Goal: Book appointment/travel/reservation

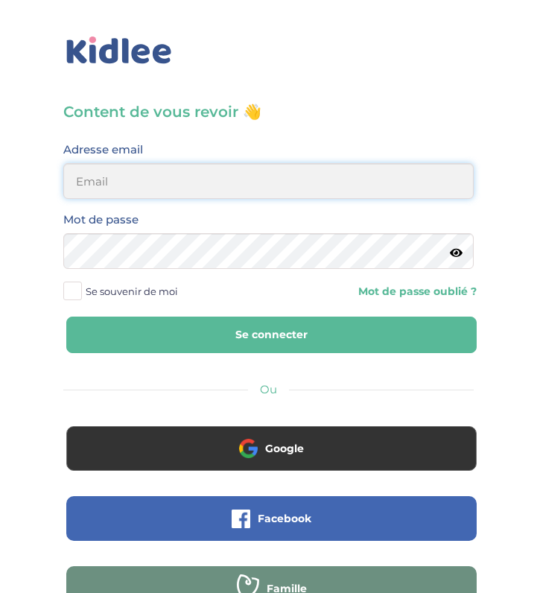
type input "kahinabaiben@gmail.com"
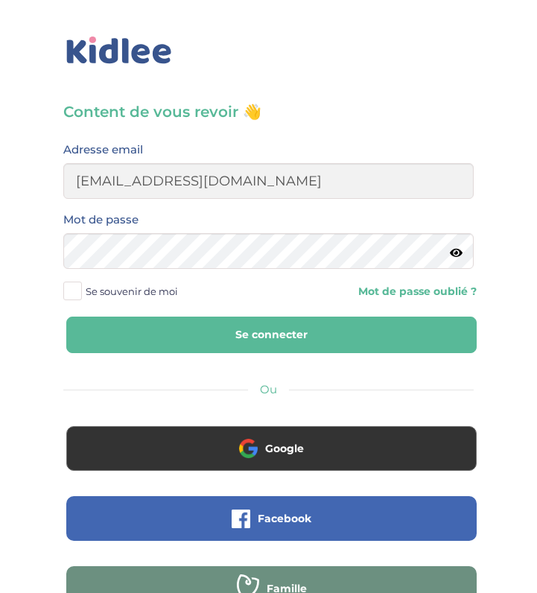
click at [192, 335] on button "Se connecter" at bounding box center [271, 335] width 411 height 37
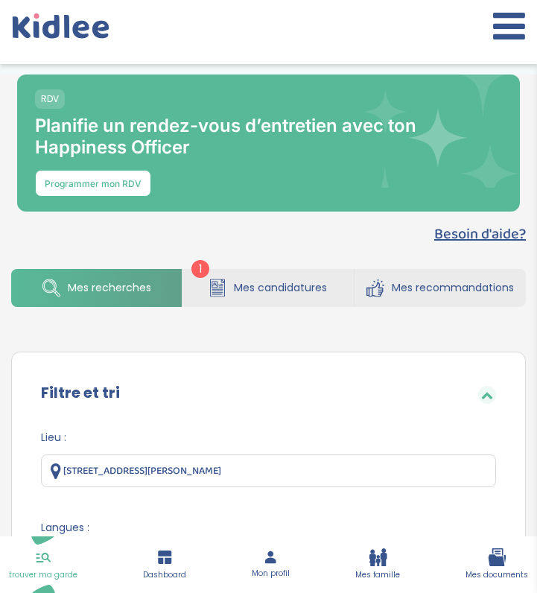
select select
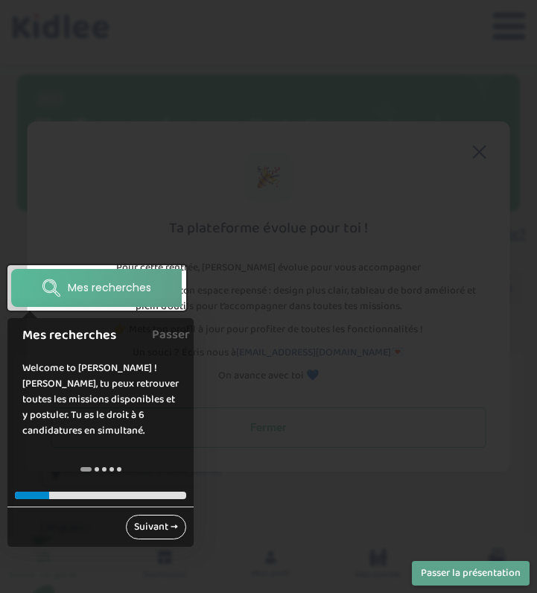
click at [153, 528] on link "Suivant →" at bounding box center [156, 527] width 60 height 25
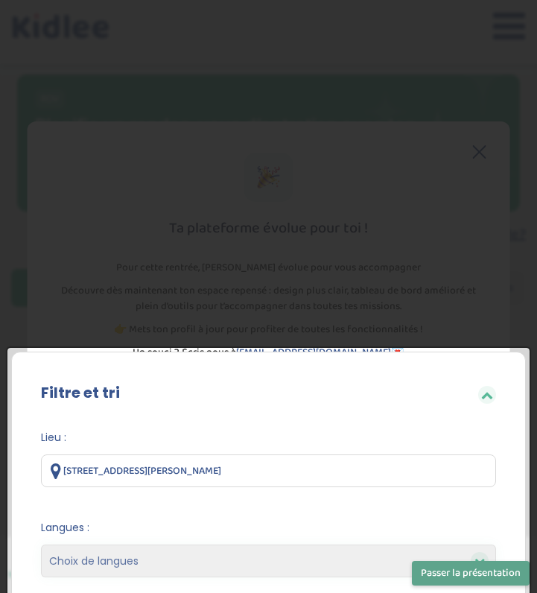
click at [153, 528] on span "Langues :" at bounding box center [268, 528] width 455 height 16
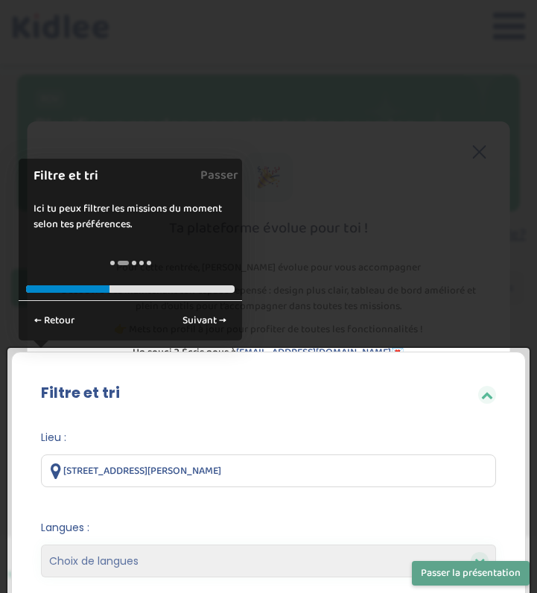
click at [442, 330] on div at bounding box center [268, 296] width 537 height 593
click at [494, 580] on button "Passer la présentation" at bounding box center [471, 573] width 118 height 25
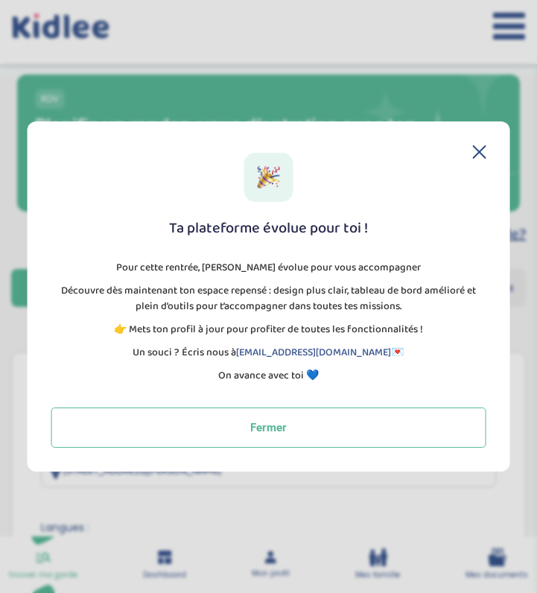
click at [475, 149] on icon at bounding box center [479, 151] width 13 height 13
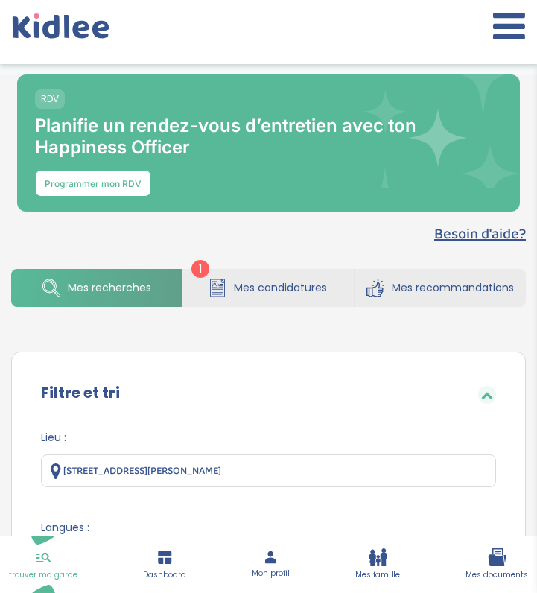
click at [269, 299] on link "Mes candidatures" at bounding box center [268, 288] width 171 height 38
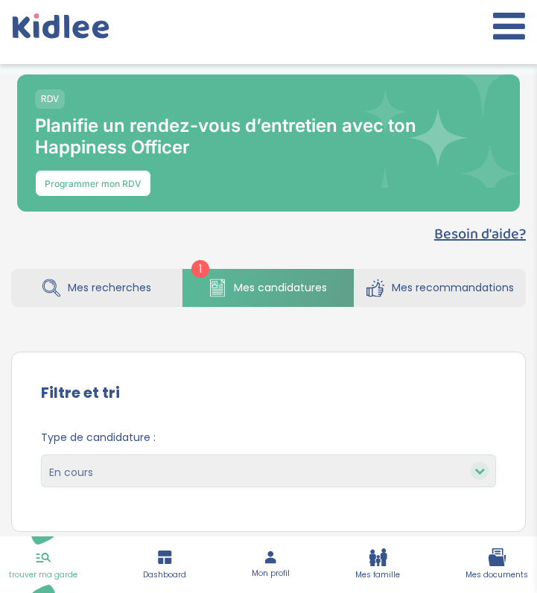
click at [127, 282] on span "Mes recherches" at bounding box center [109, 288] width 83 height 16
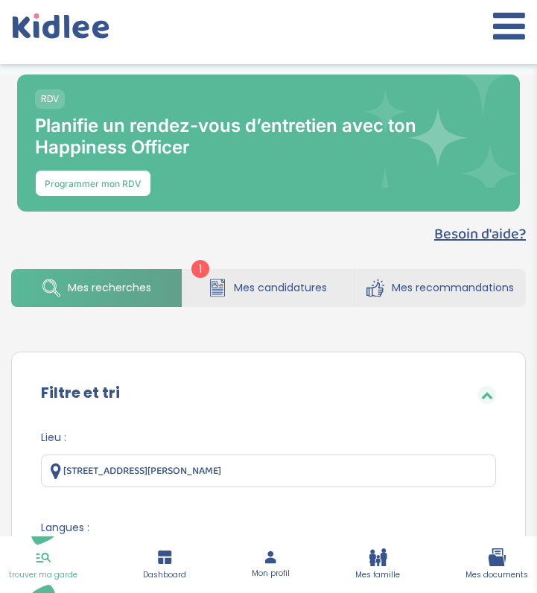
select select
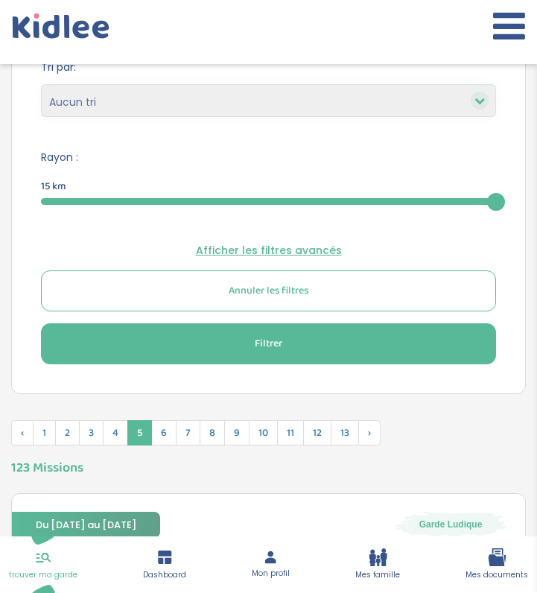
scroll to position [665, 0]
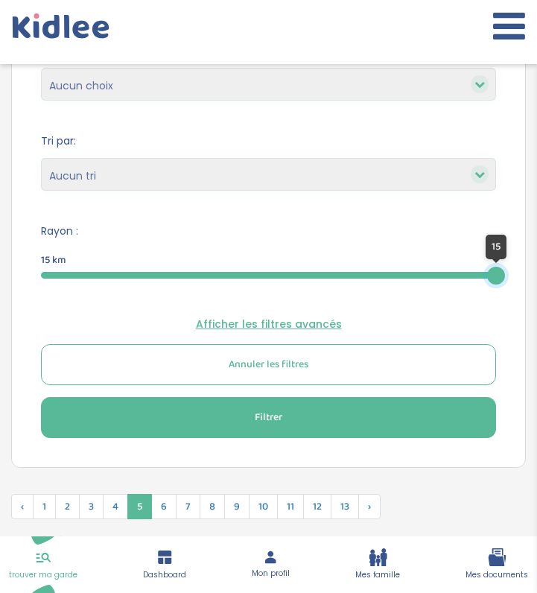
select select
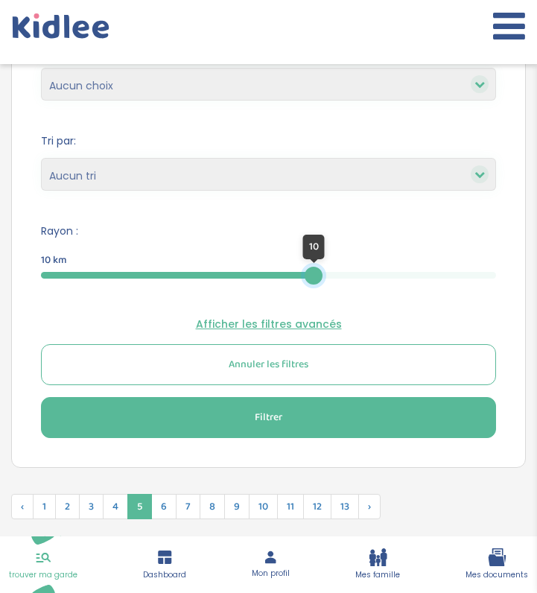
select select
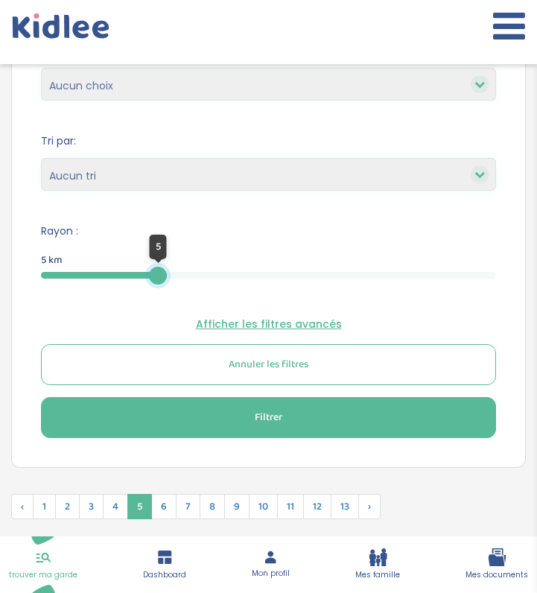
drag, startPoint x: 495, startPoint y: 272, endPoint x: 158, endPoint y: 261, distance: 337.0
click at [158, 267] on div "5" at bounding box center [158, 276] width 18 height 18
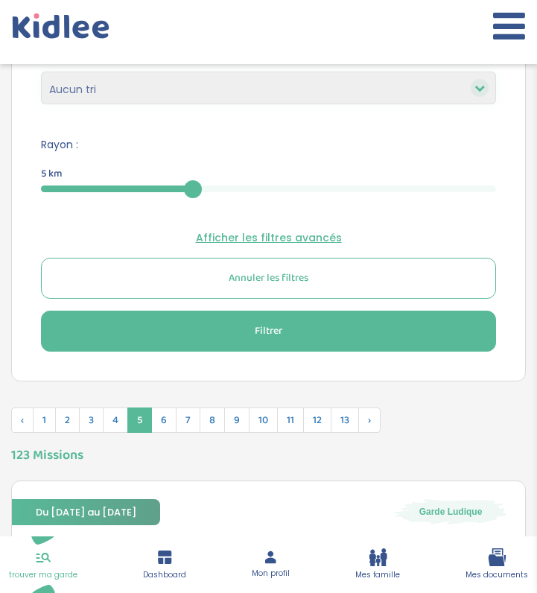
scroll to position [751, 0]
click at [262, 339] on button "Filtrer" at bounding box center [268, 331] width 455 height 41
select select
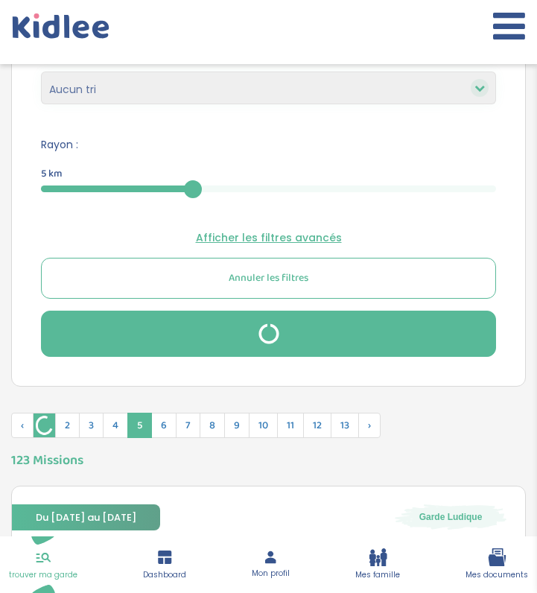
select select
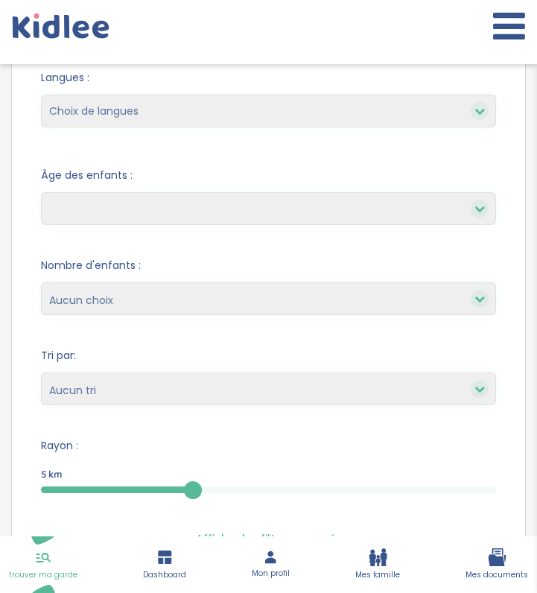
scroll to position [0, 0]
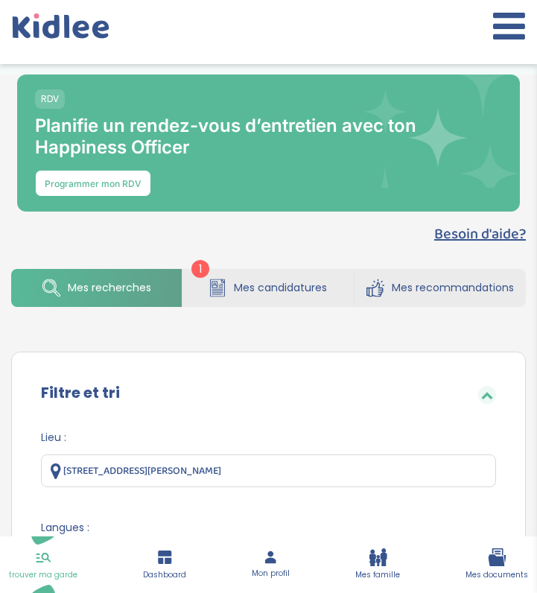
click at [404, 288] on span "Mes recommandations" at bounding box center [453, 288] width 122 height 16
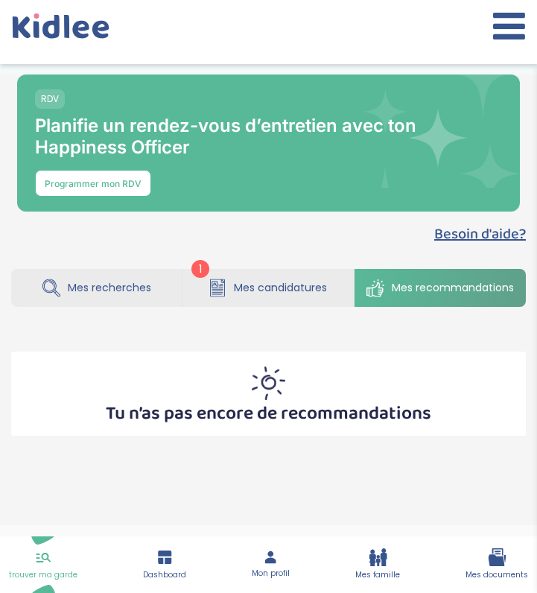
click at [241, 288] on span "Mes candidatures" at bounding box center [280, 288] width 93 height 16
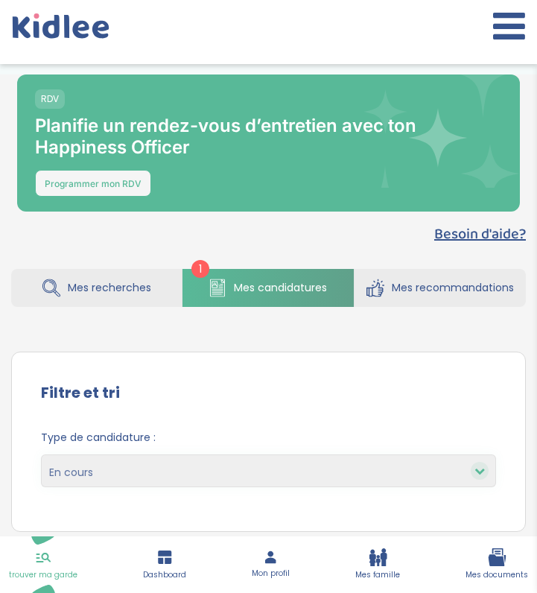
click at [128, 189] on button "Programmer mon RDV" at bounding box center [93, 183] width 116 height 27
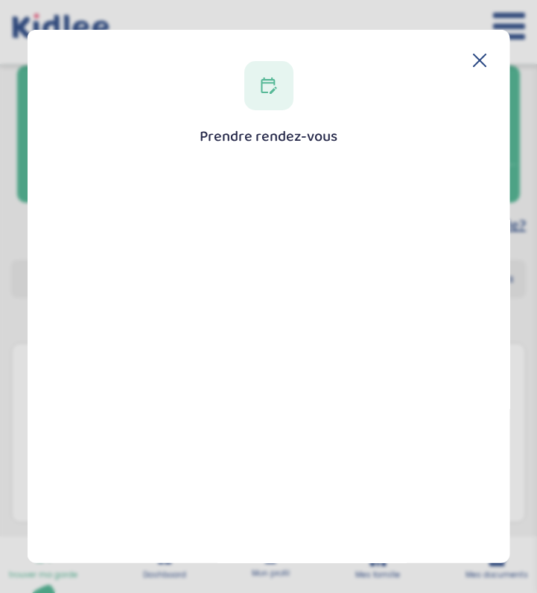
click at [294, 139] on h1 "Prendre rendez-vous" at bounding box center [269, 136] width 138 height 16
click at [265, 83] on icon at bounding box center [269, 85] width 16 height 16
click at [237, 101] on div "Prendre rendez-vous Fermer" at bounding box center [269, 448] width 436 height 762
click at [280, 137] on h1 "Prendre rendez-vous" at bounding box center [269, 136] width 138 height 16
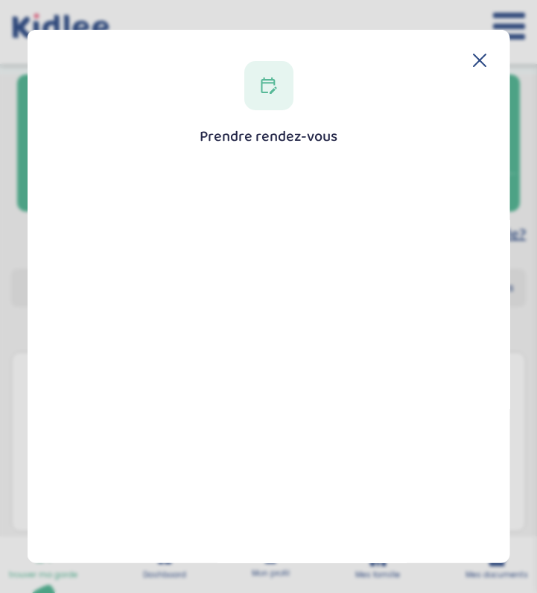
click at [476, 61] on icon at bounding box center [480, 60] width 12 height 12
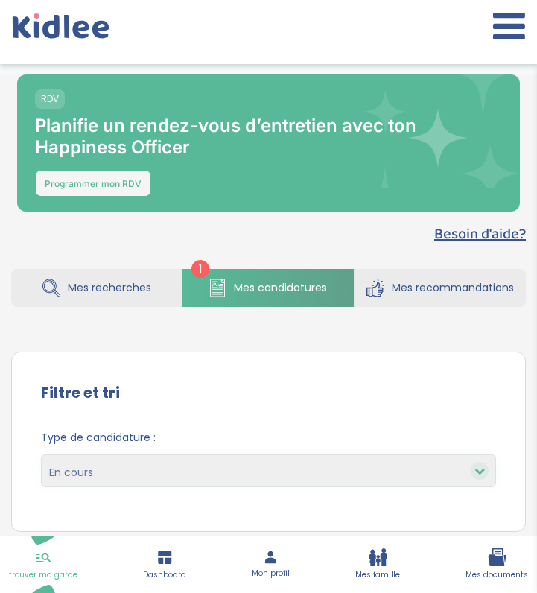
click at [85, 186] on button "Programmer mon RDV" at bounding box center [93, 183] width 116 height 27
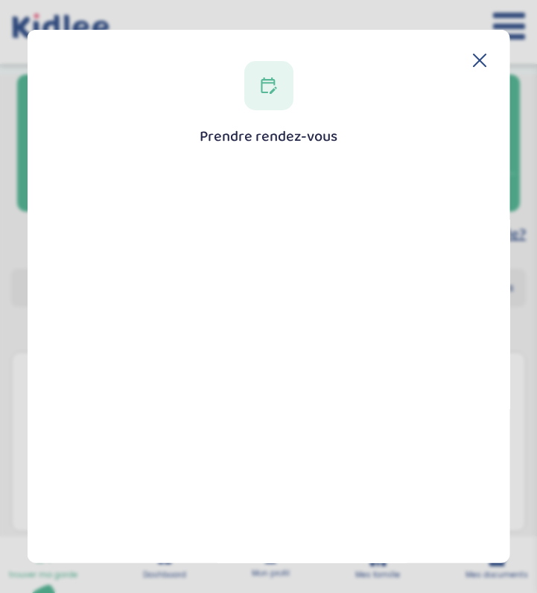
click at [262, 92] on icon at bounding box center [269, 85] width 16 height 16
click at [475, 57] on icon at bounding box center [479, 60] width 13 height 13
